Goal: Information Seeking & Learning: Find specific fact

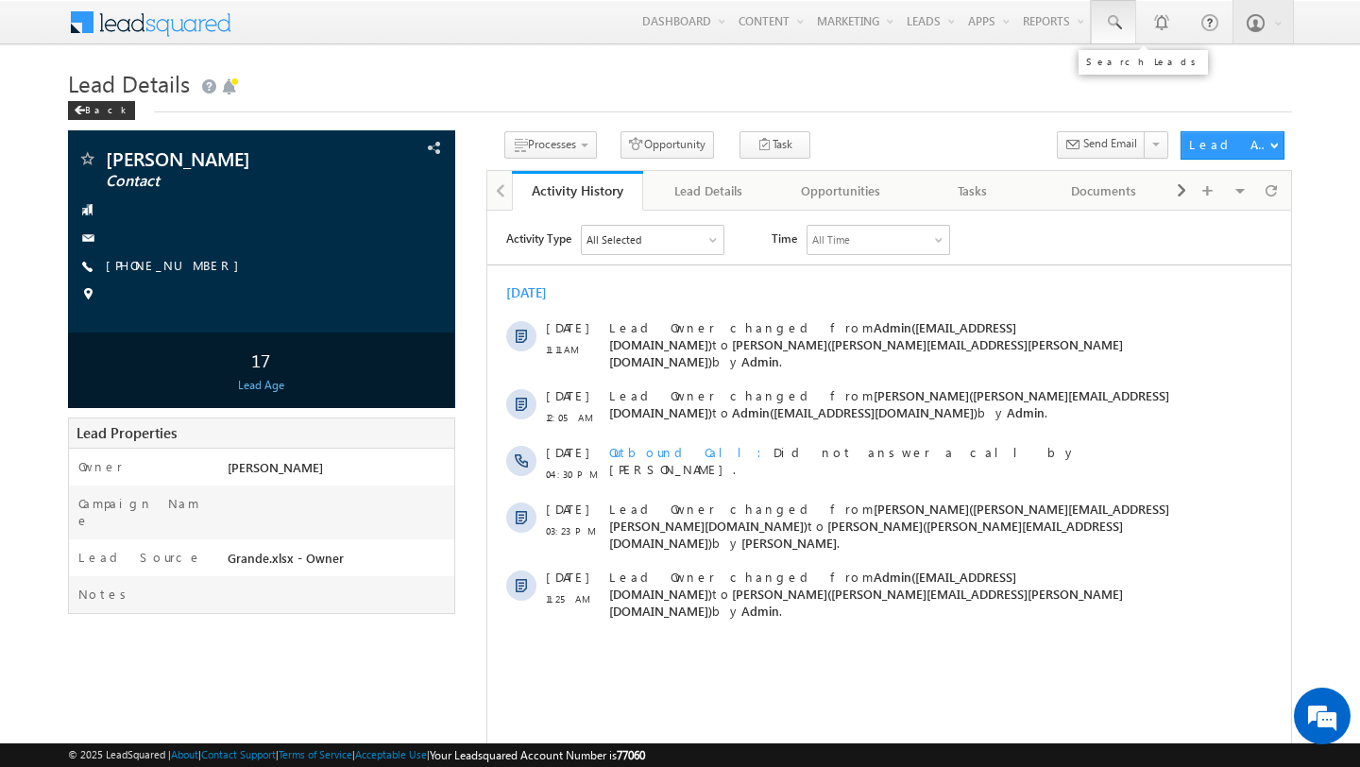
click at [1109, 20] on span at bounding box center [1113, 22] width 19 height 19
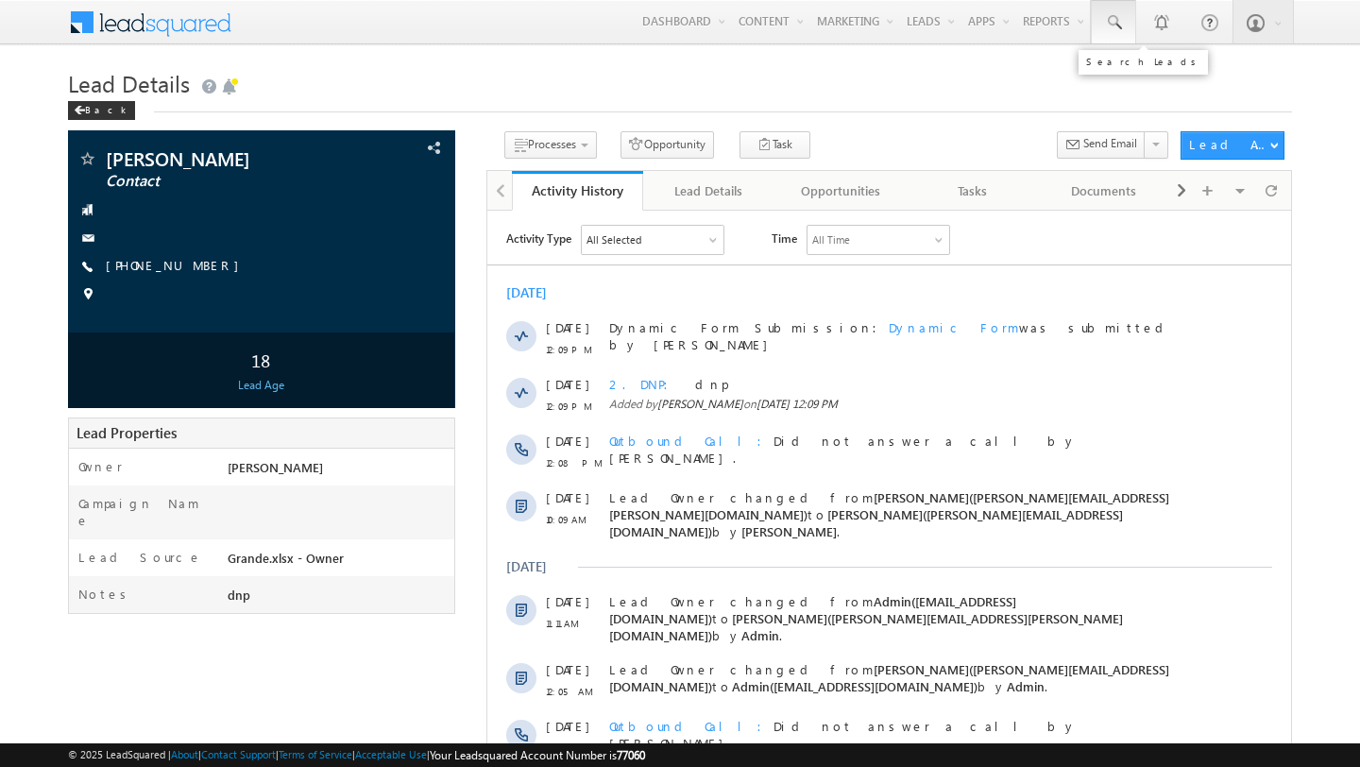
click at [1116, 24] on span at bounding box center [1113, 22] width 19 height 19
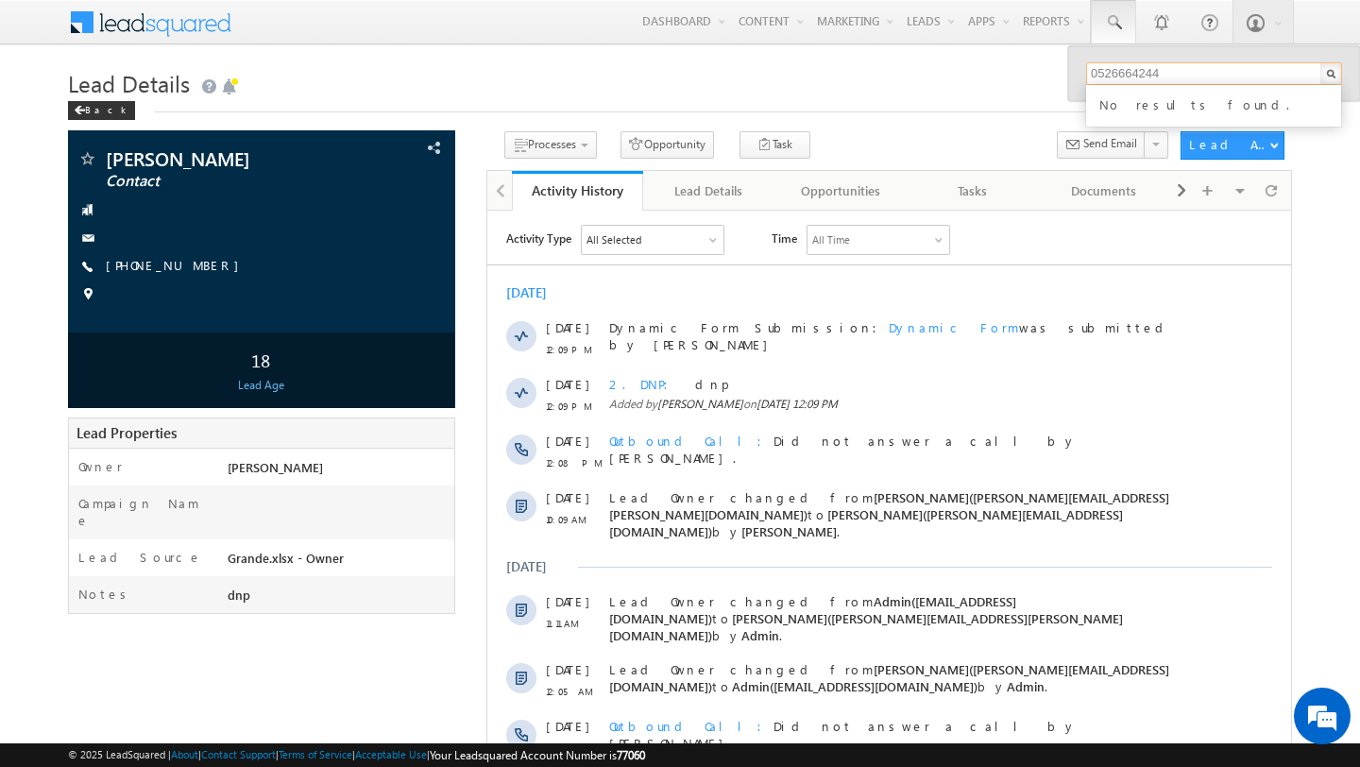
click at [1095, 74] on input "0526664244" at bounding box center [1214, 73] width 256 height 23
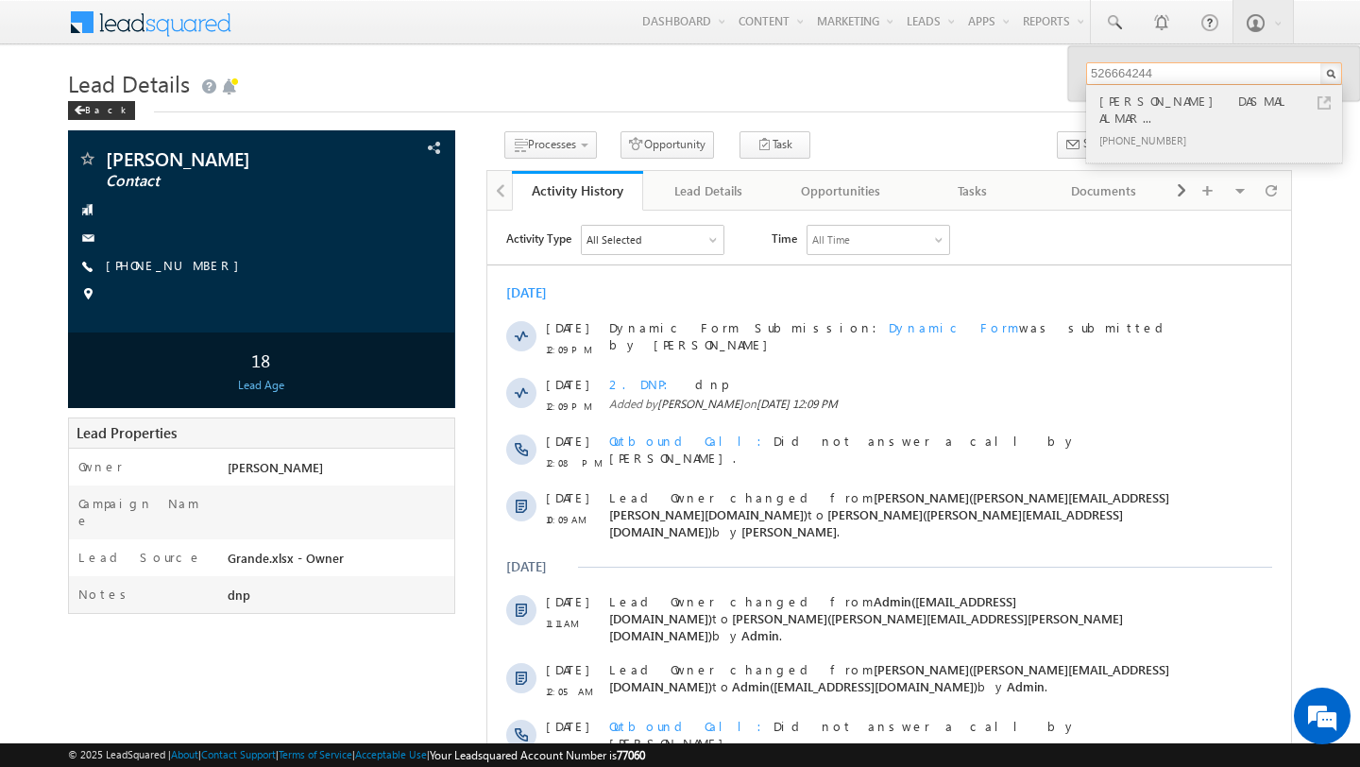
type input "526664244"
click at [1165, 128] on div "+971-526664244" at bounding box center [1221, 139] width 253 height 23
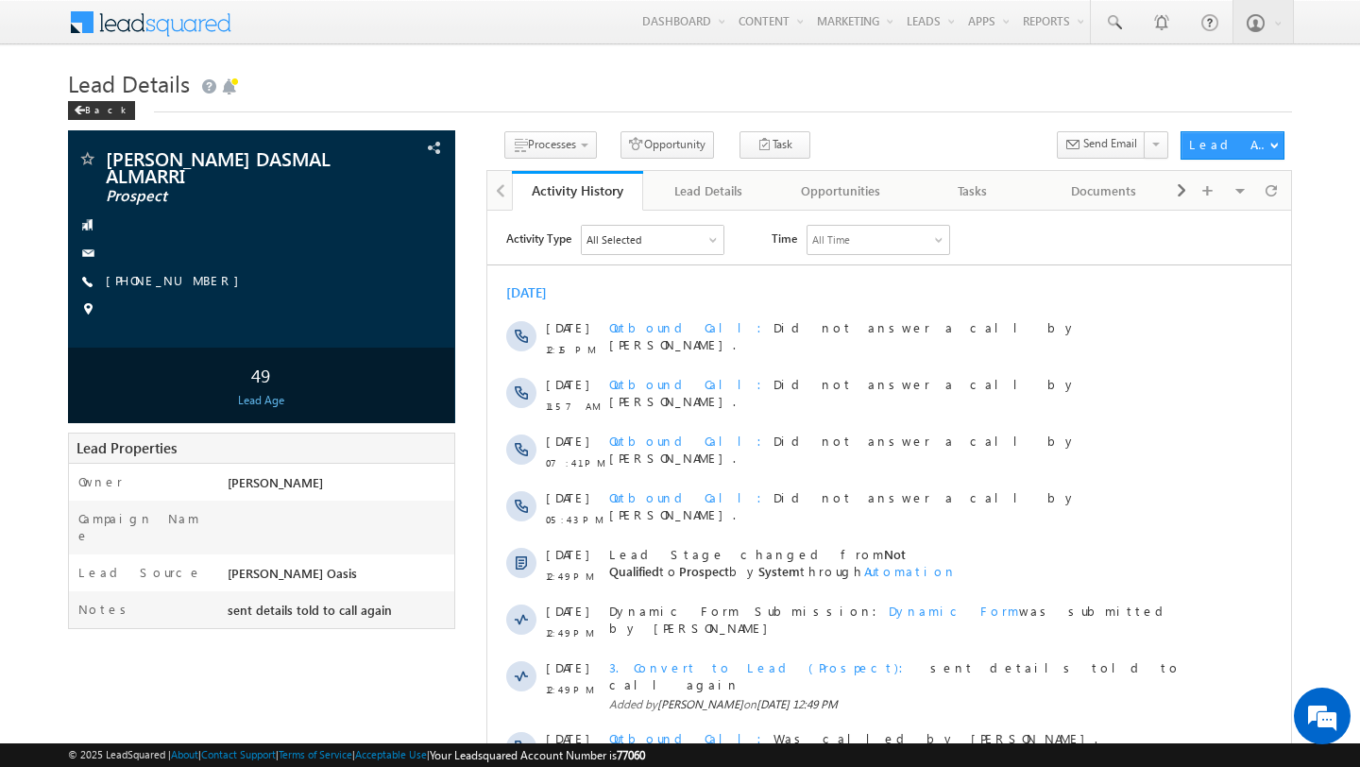
click at [327, 94] on h1 "Lead Details" at bounding box center [680, 81] width 1224 height 37
click at [1104, 28] on span at bounding box center [1113, 22] width 19 height 19
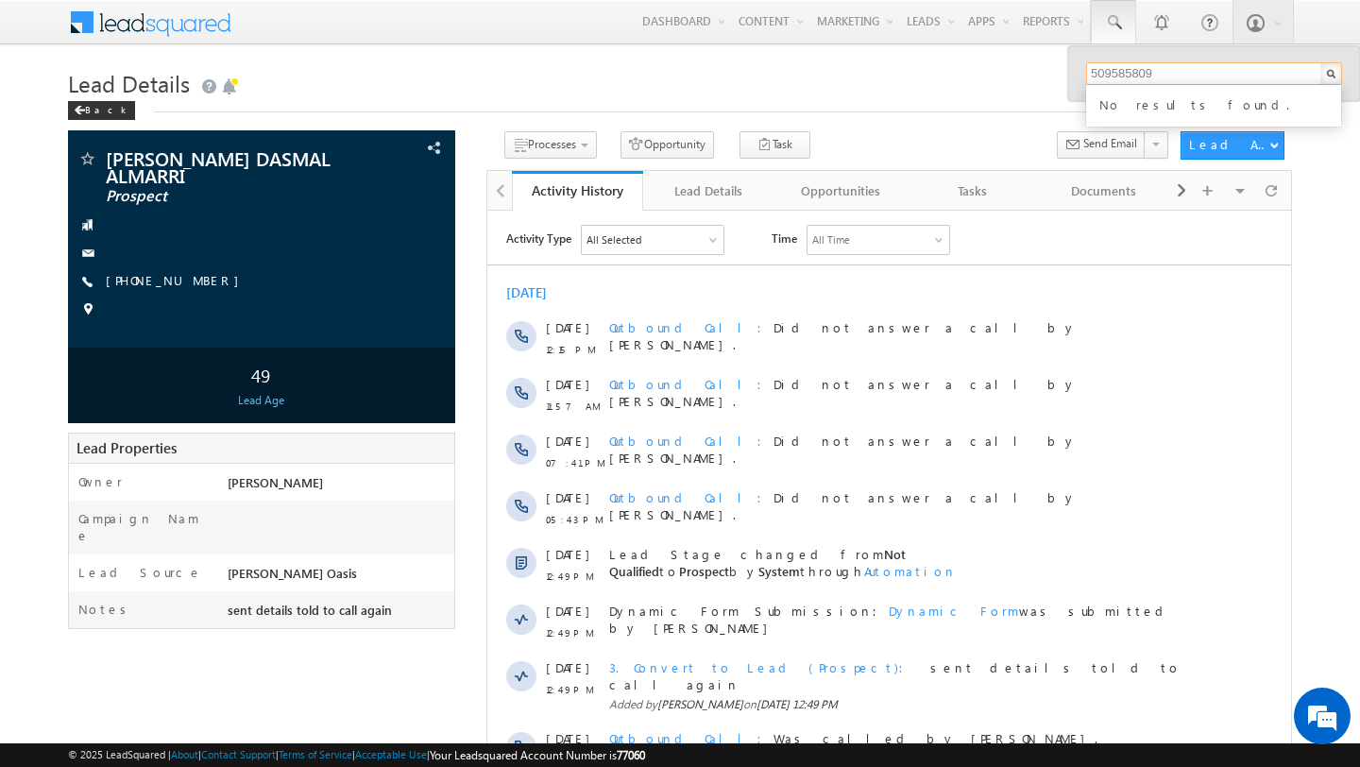
click at [1091, 76] on input "509585809" at bounding box center [1214, 73] width 256 height 23
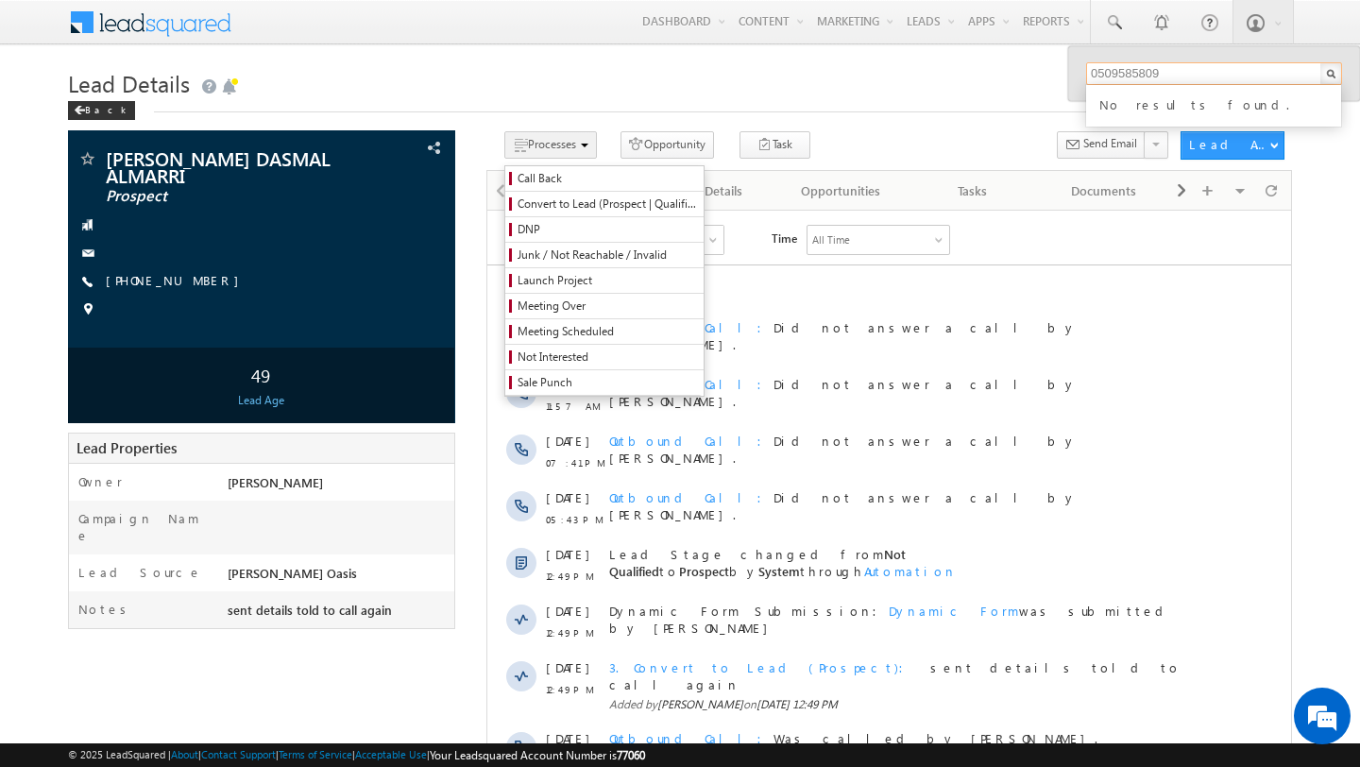
type input "0509585809"
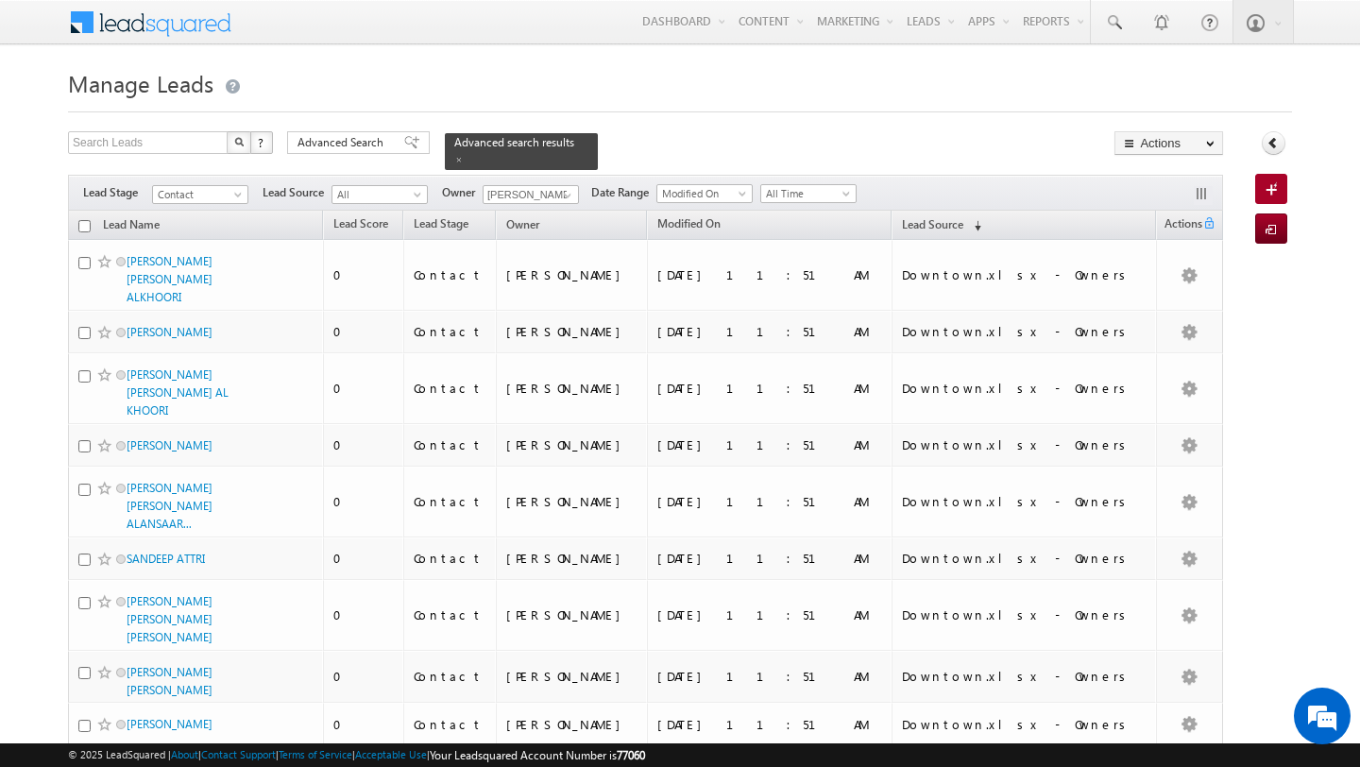
click at [368, 144] on span "Advanced Search" at bounding box center [343, 142] width 92 height 17
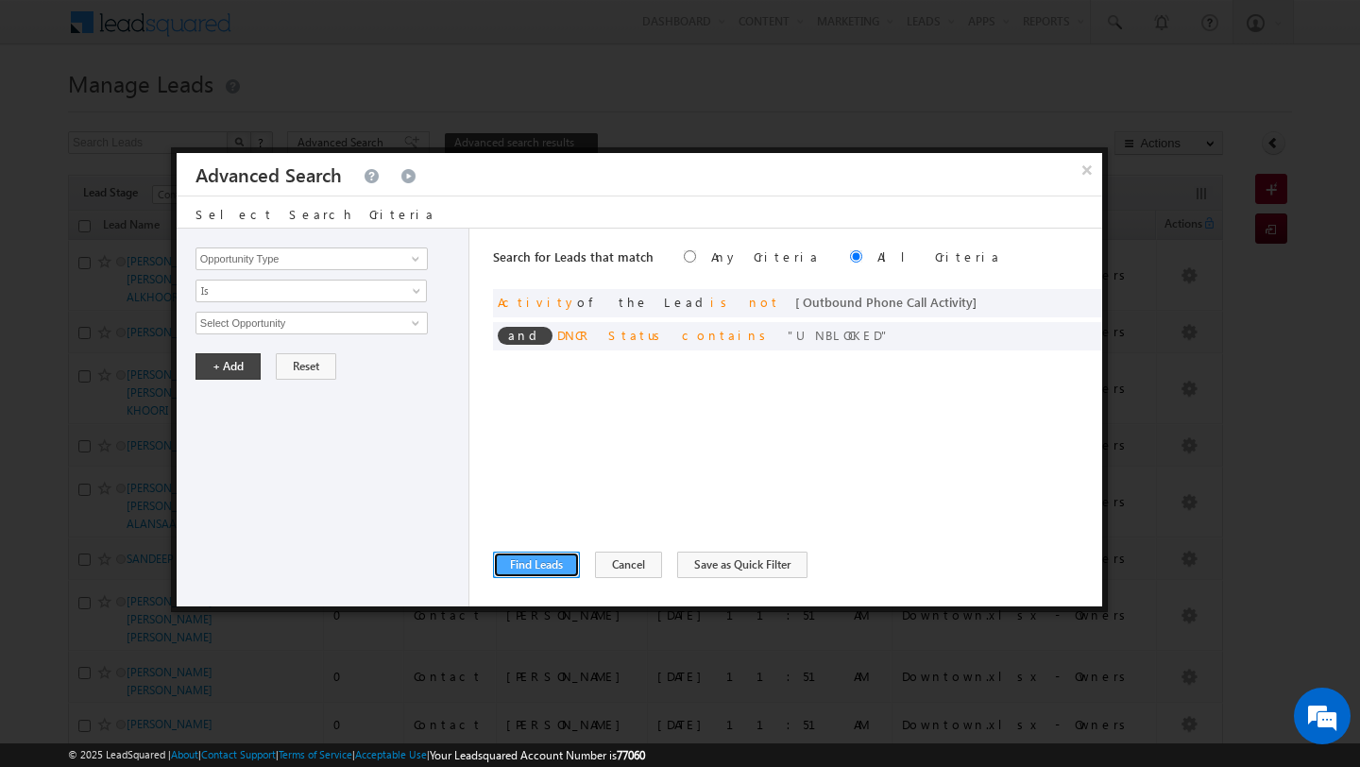
click at [525, 572] on button "Find Leads" at bounding box center [536, 564] width 87 height 26
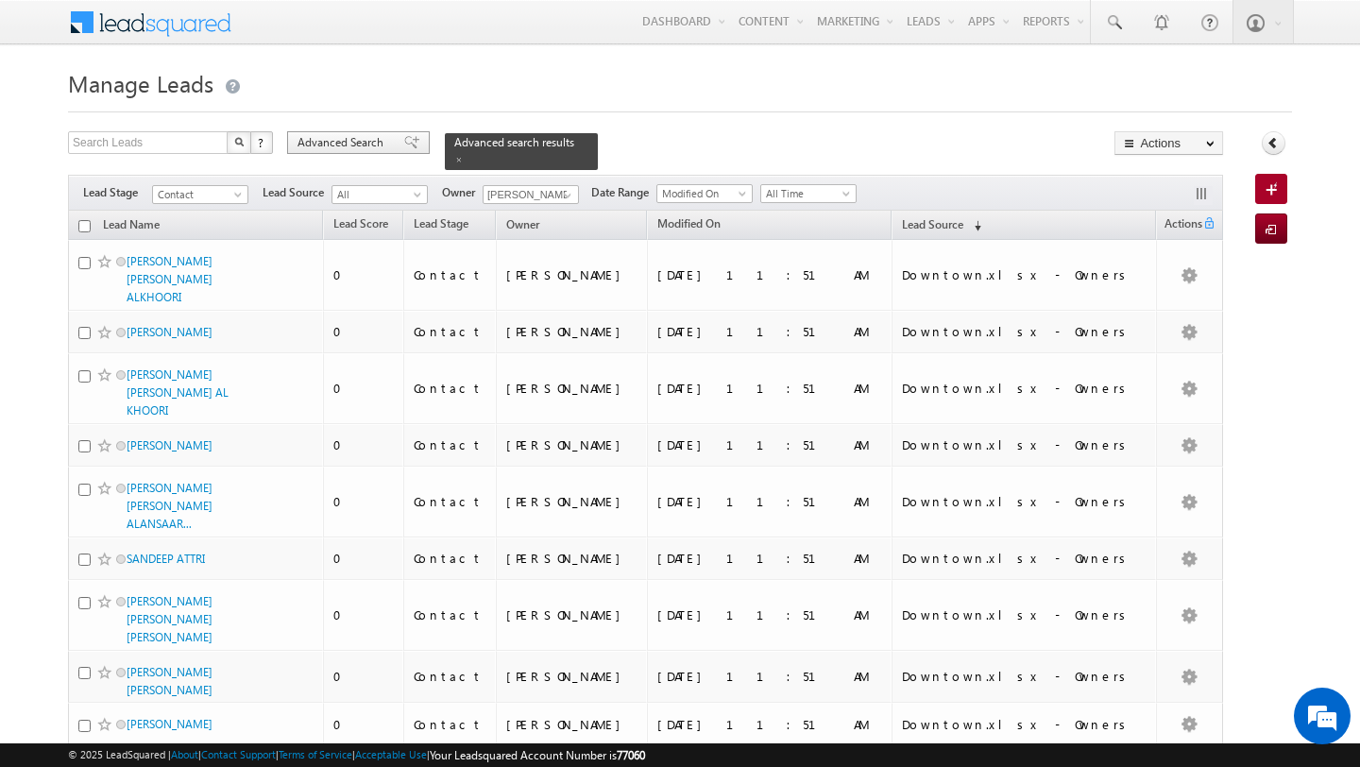
click at [340, 144] on span "Advanced Search" at bounding box center [343, 142] width 92 height 17
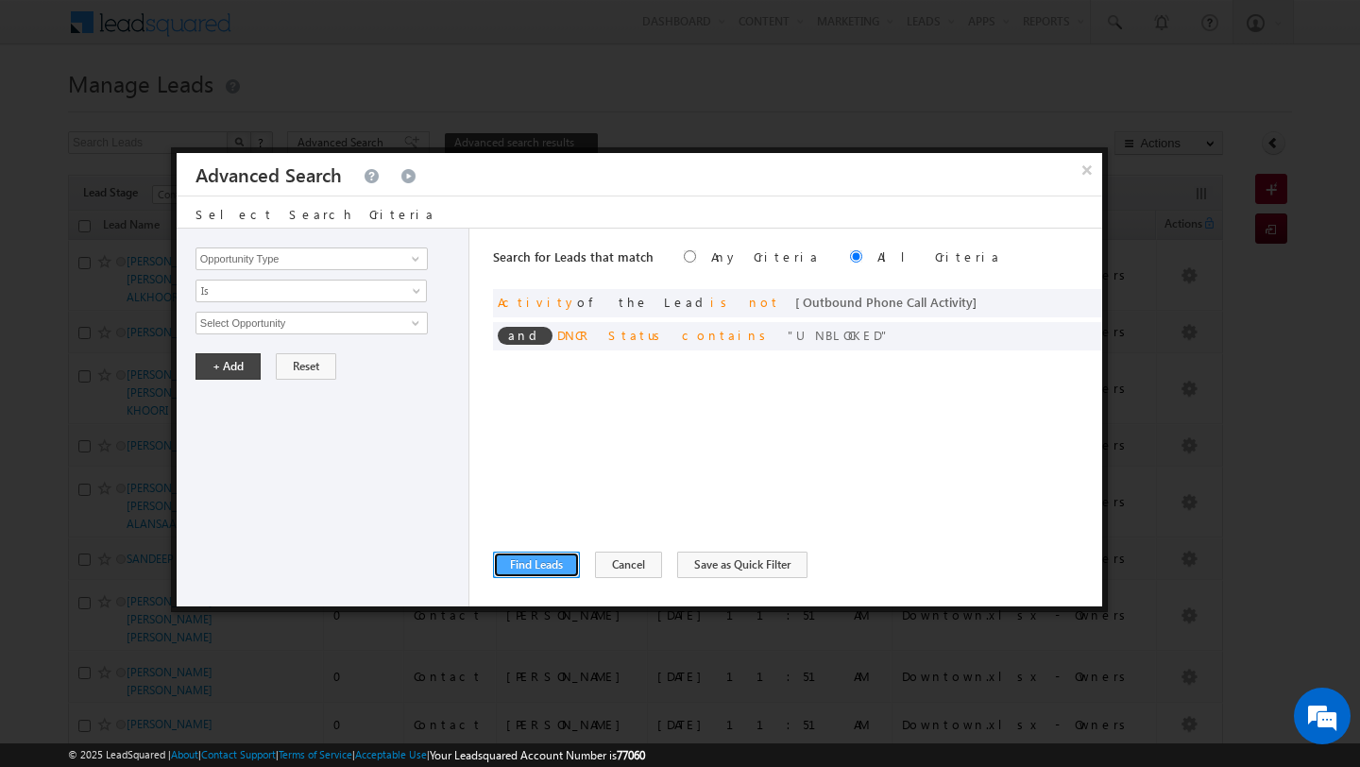
click at [545, 571] on button "Find Leads" at bounding box center [536, 564] width 87 height 26
